Goal: Book appointment/travel/reservation

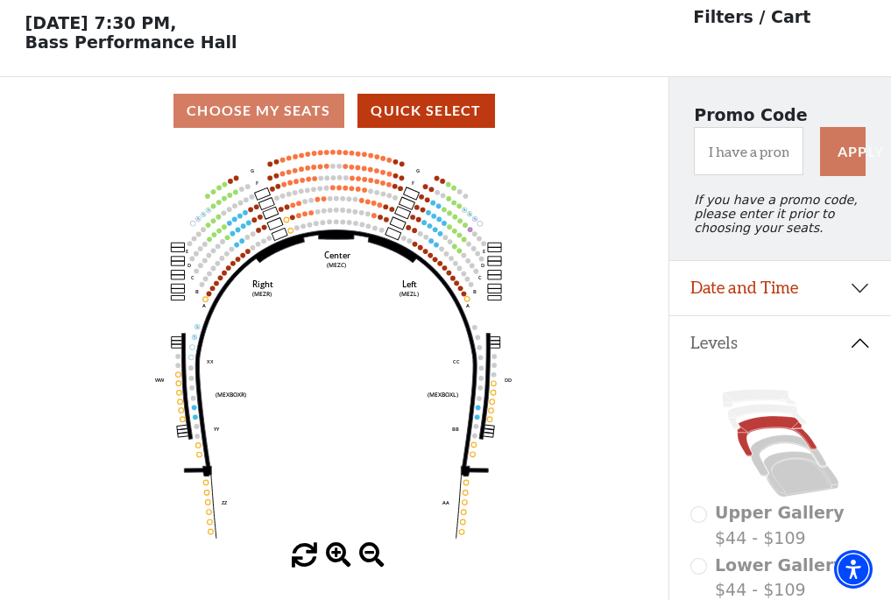
scroll to position [81, 0]
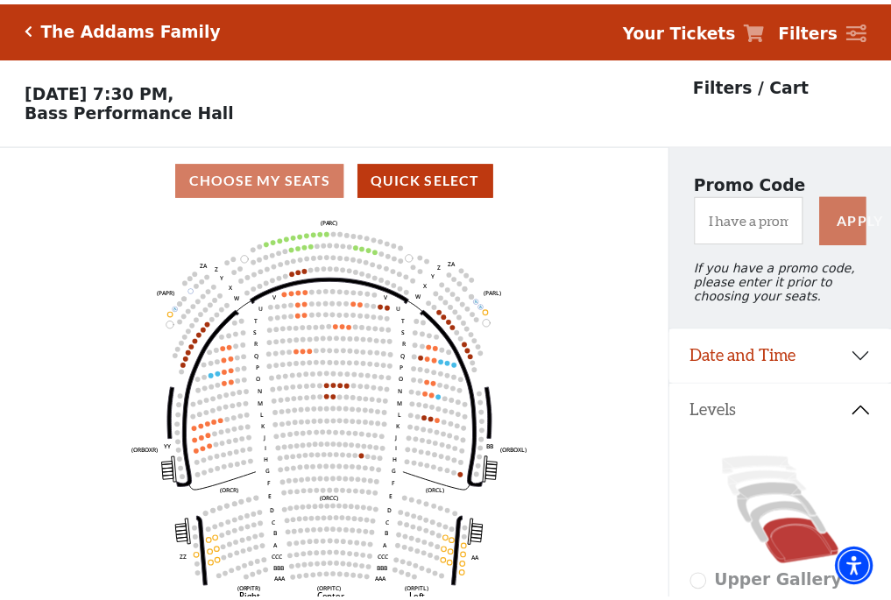
scroll to position [81, 0]
